Goal: Find specific page/section: Find specific page/section

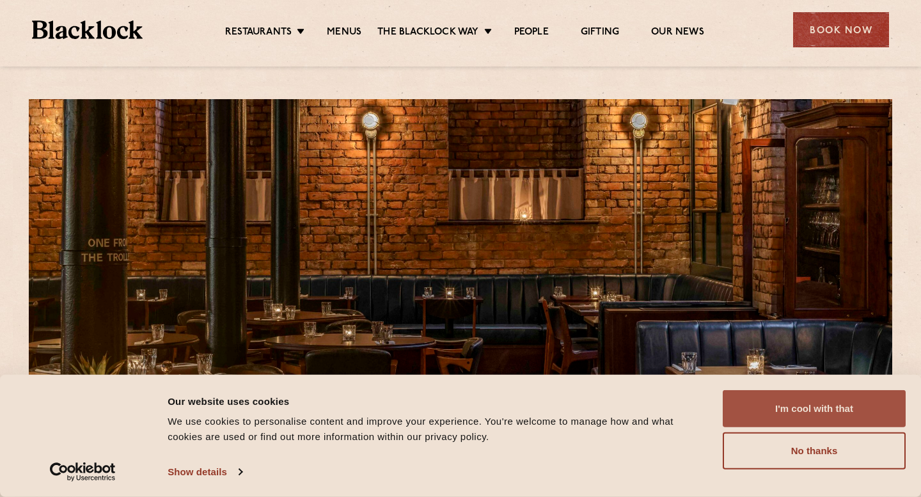
click at [797, 411] on button "I'm cool with that" at bounding box center [814, 408] width 183 height 37
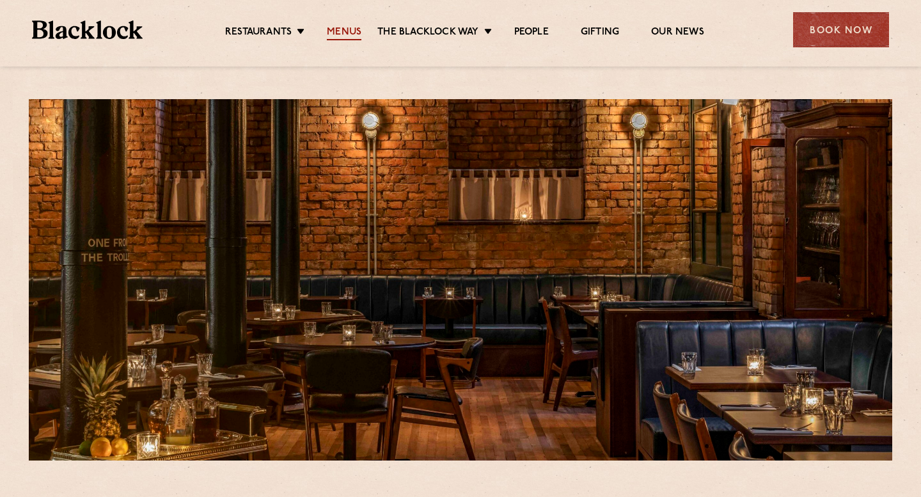
click at [349, 27] on link "Menus" at bounding box center [344, 33] width 35 height 14
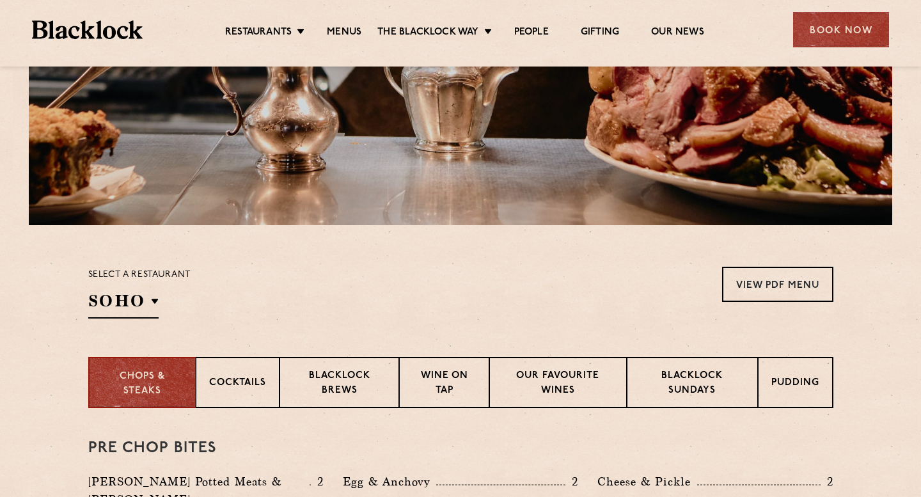
scroll to position [239, 0]
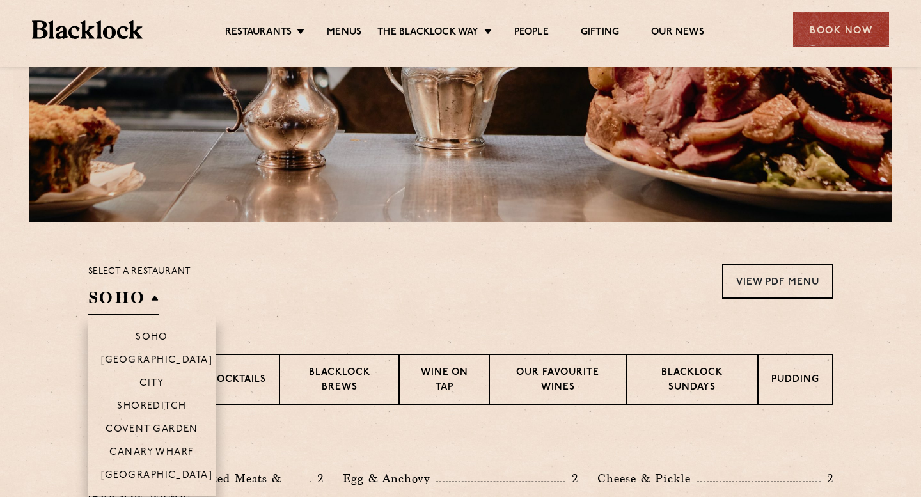
click at [153, 297] on h2 "SOHO" at bounding box center [123, 301] width 70 height 29
click at [160, 477] on p "[GEOGRAPHIC_DATA]" at bounding box center [157, 476] width 112 height 13
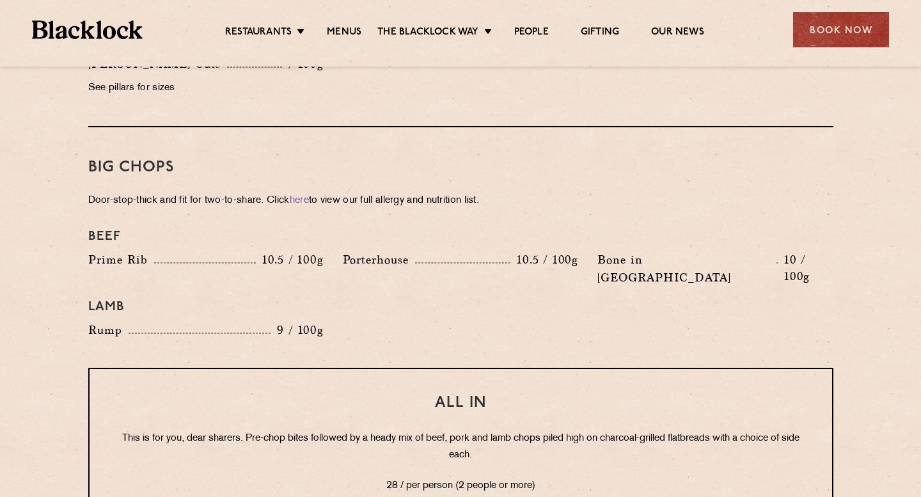
scroll to position [1193, 0]
